Goal: Information Seeking & Learning: Find specific page/section

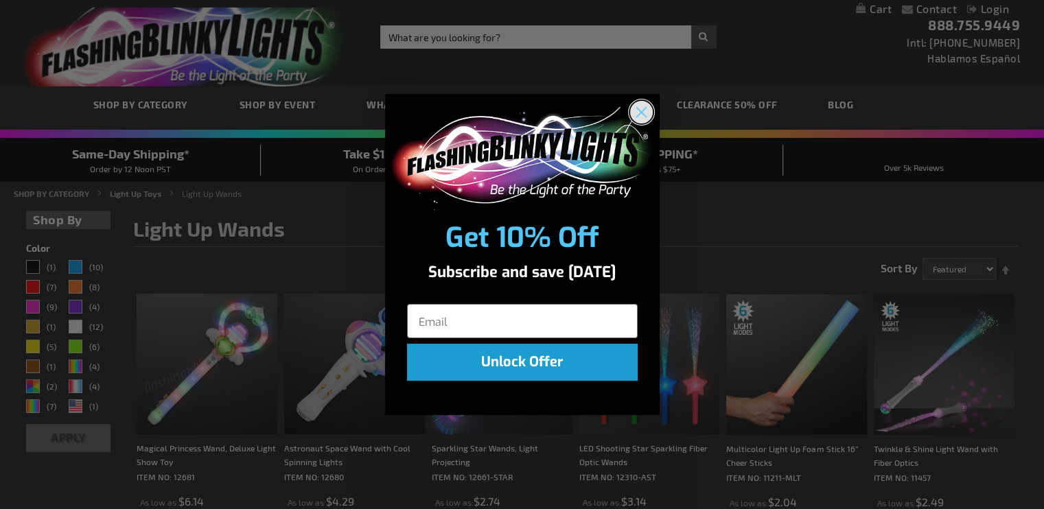
click at [645, 110] on circle "Close dialog" at bounding box center [640, 111] width 23 height 23
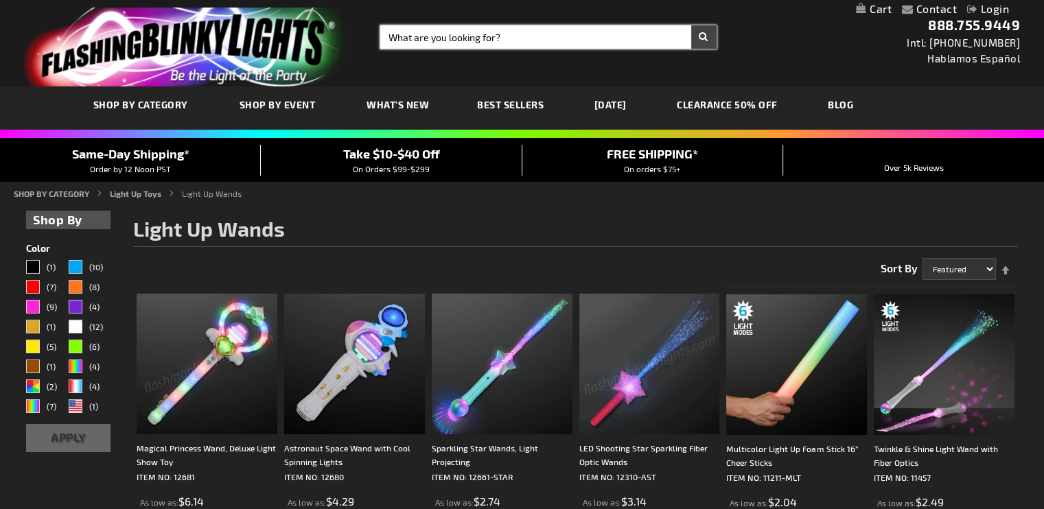
click at [533, 38] on input "Search" at bounding box center [548, 36] width 336 height 23
type input "angels"
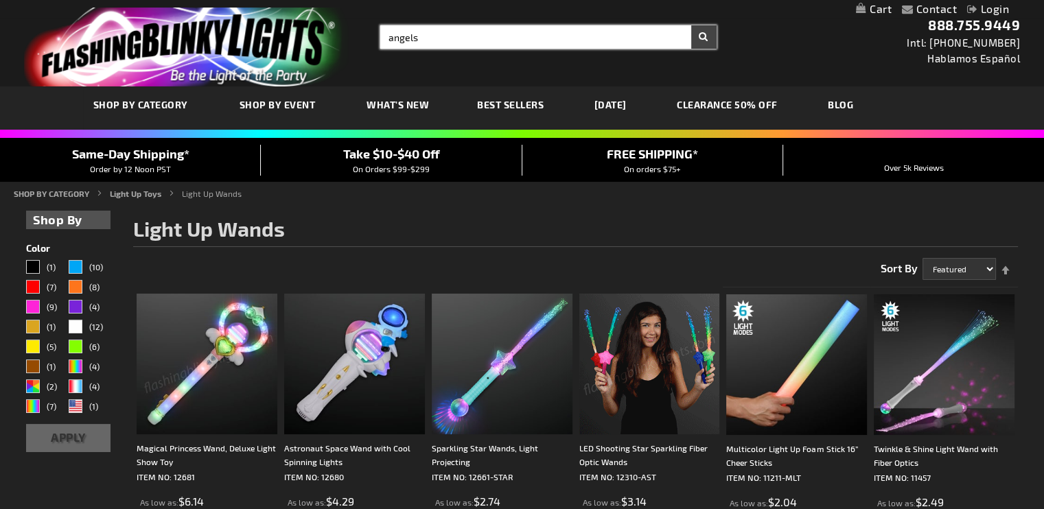
click at [691, 25] on button "Search" at bounding box center [703, 36] width 25 height 23
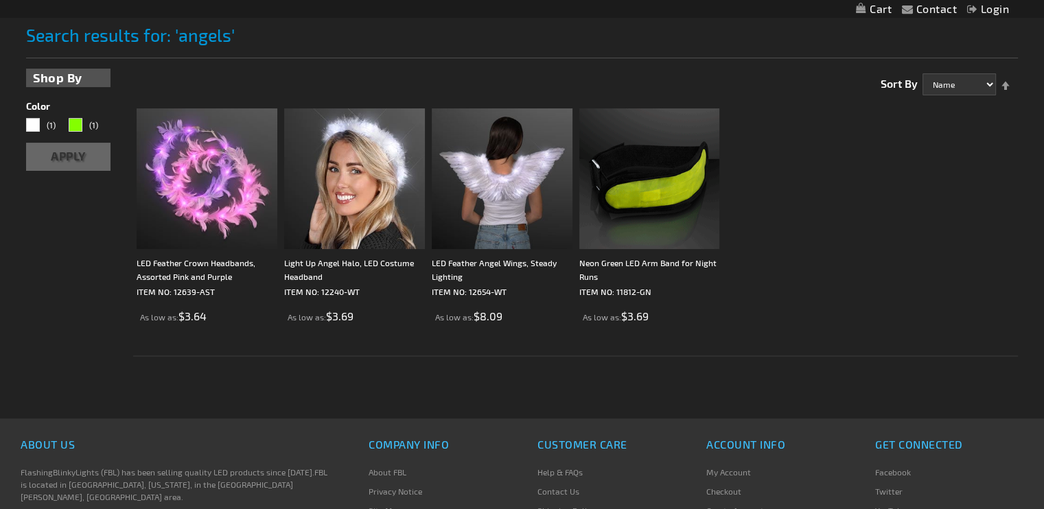
scroll to position [192, 0]
